Goal: Task Accomplishment & Management: Manage account settings

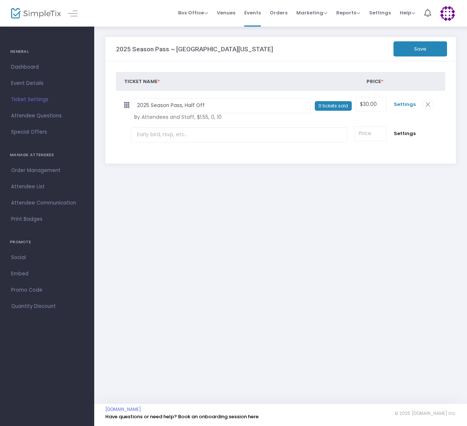
click at [405, 105] on span "Settings" at bounding box center [405, 104] width 22 height 7
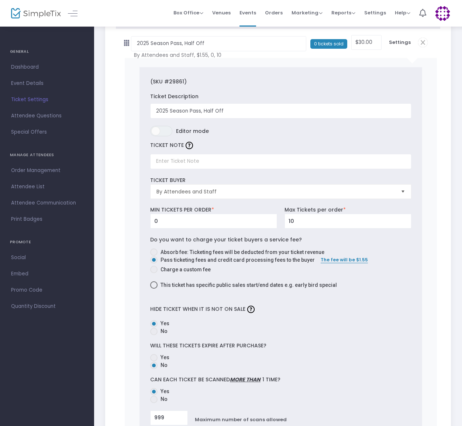
scroll to position [67, 0]
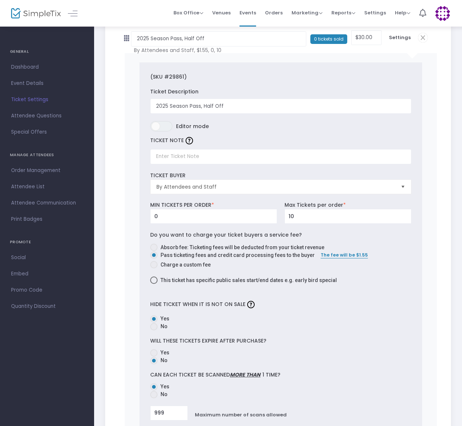
click at [154, 280] on span at bounding box center [153, 280] width 7 height 7
click at [154, 284] on input "This ticket has specific public sales start/end dates e.g. early bird special" at bounding box center [154, 284] width 0 height 0
checkbox input "true"
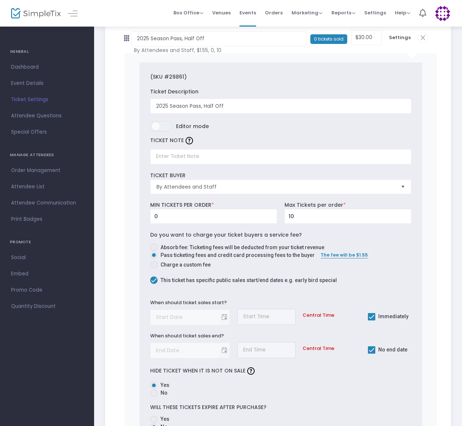
click at [226, 318] on div "When should ticket sales start? Required." at bounding box center [190, 312] width 87 height 26
click at [225, 318] on div "When should ticket sales start? Required." at bounding box center [190, 312] width 87 height 26
click at [171, 316] on div "When should ticket sales start? Required." at bounding box center [190, 312] width 87 height 26
click at [373, 314] on span at bounding box center [371, 316] width 7 height 7
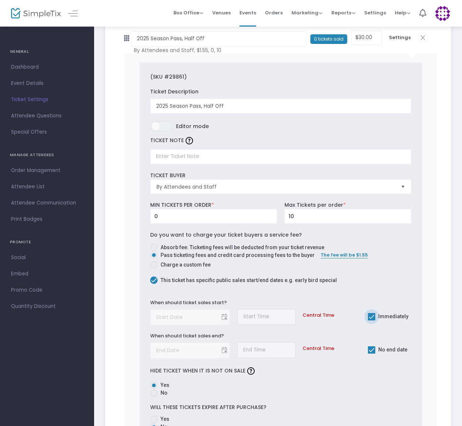
click at [372, 321] on input "Immediately" at bounding box center [372, 321] width 0 height 0
checkbox input "false"
type input "month/day/year"
click at [168, 316] on input "month/day/year" at bounding box center [185, 317] width 69 height 15
click at [224, 318] on span "Toggle calendar" at bounding box center [225, 317] width 12 height 12
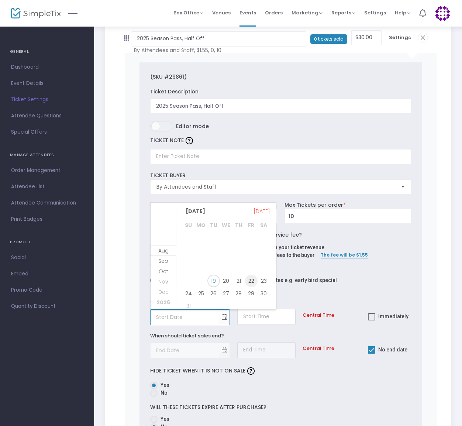
click at [251, 282] on span "22" at bounding box center [251, 281] width 13 height 13
type input "[DATE]"
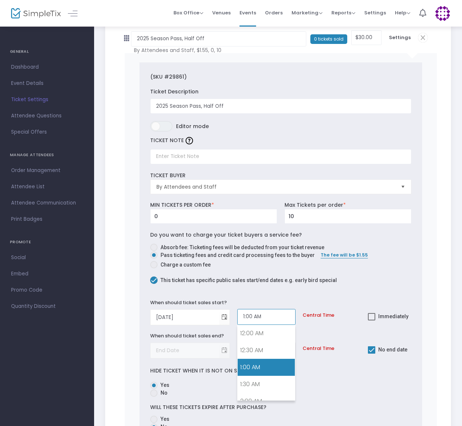
click at [270, 316] on input "1:00 AM" at bounding box center [266, 317] width 58 height 16
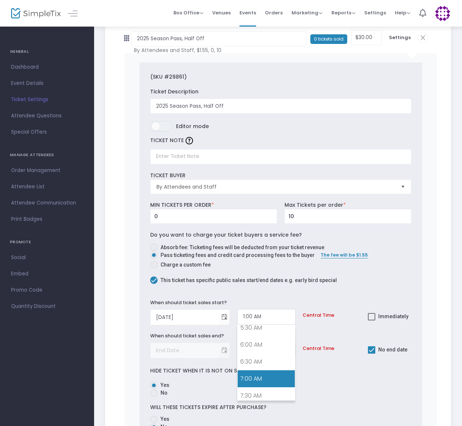
click at [250, 379] on link "7:00 AM" at bounding box center [267, 378] width 58 height 17
type input "7:00 AM"
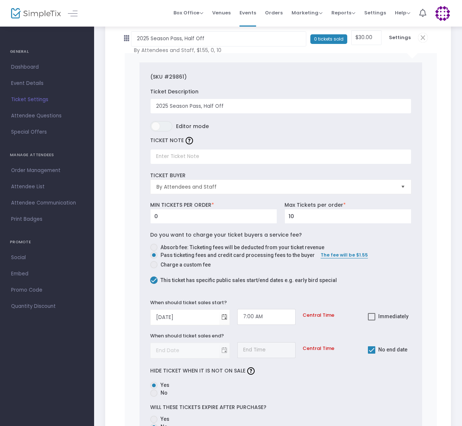
click at [225, 350] on div "When should ticket sales end? Required." at bounding box center [190, 345] width 87 height 26
click at [375, 349] on span at bounding box center [371, 349] width 7 height 7
click at [372, 354] on input "No end date" at bounding box center [372, 354] width 0 height 0
checkbox input "false"
click at [225, 350] on span "Toggle calendar" at bounding box center [225, 351] width 12 height 12
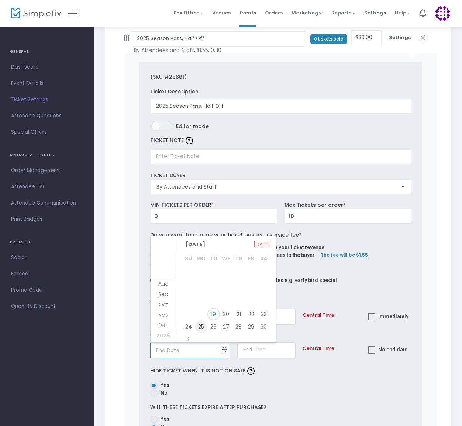
click at [202, 327] on span "25" at bounding box center [201, 327] width 13 height 13
type input "[DATE]"
type input "1:00 AM"
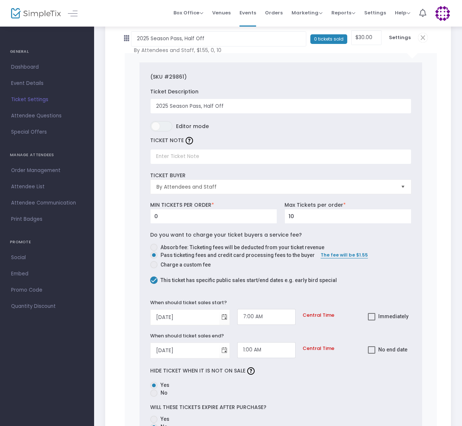
click at [291, 376] on label "Hide ticket when it is not on sale" at bounding box center [280, 371] width 261 height 11
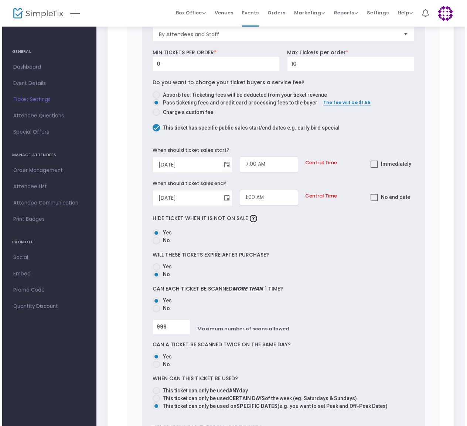
scroll to position [0, 0]
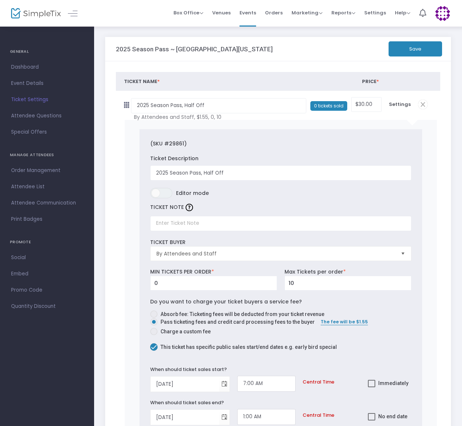
click at [415, 46] on button "Save" at bounding box center [416, 48] width 54 height 15
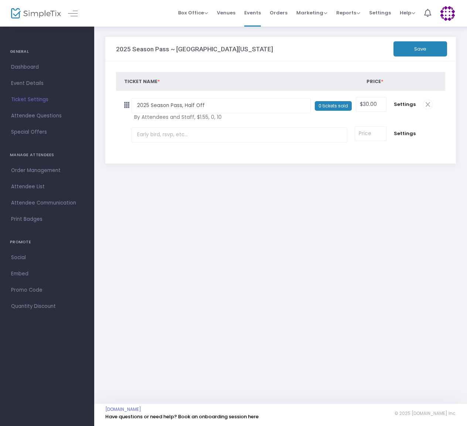
click at [419, 49] on button "Save" at bounding box center [420, 48] width 54 height 15
